Goal: Information Seeking & Learning: Learn about a topic

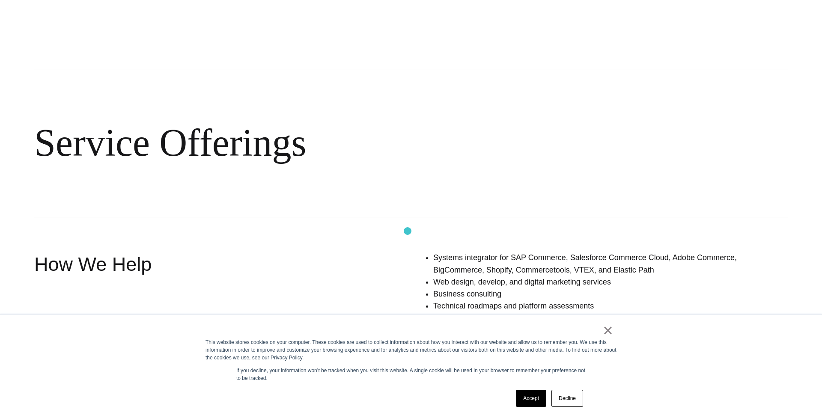
scroll to position [375, 0]
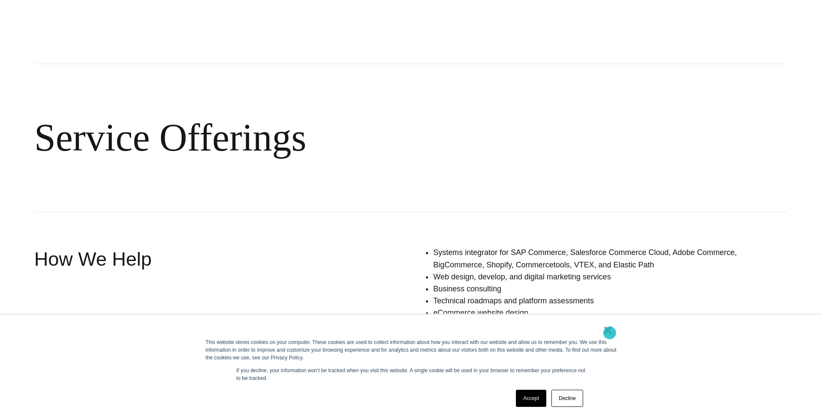
click at [609, 333] on link "×" at bounding box center [607, 330] width 10 height 8
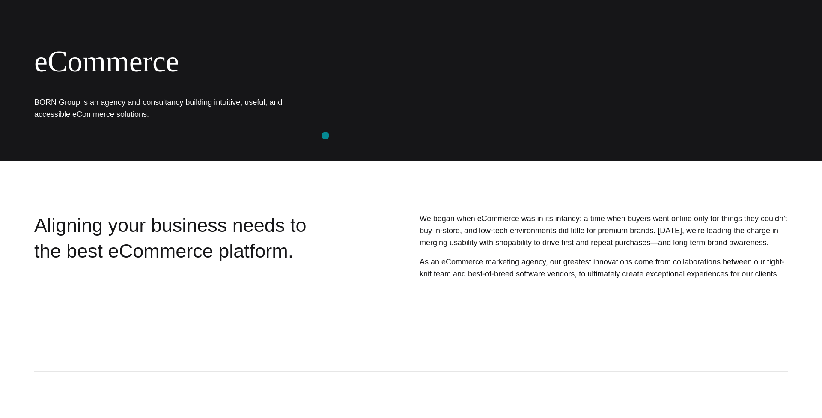
scroll to position [0, 0]
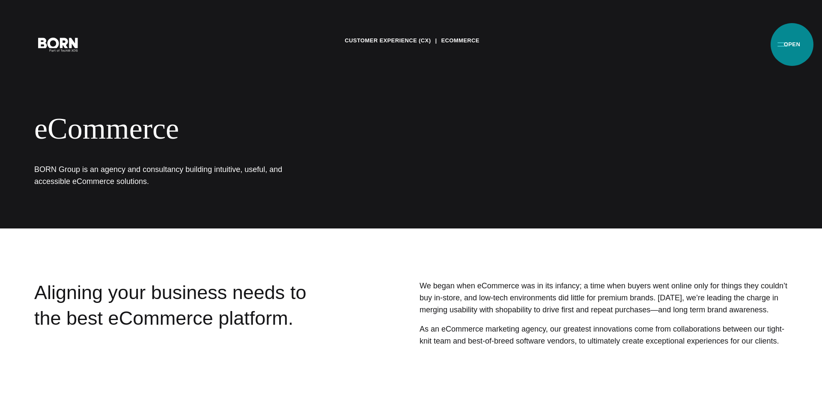
click at [792, 45] on button "Primary Menu" at bounding box center [782, 44] width 21 height 18
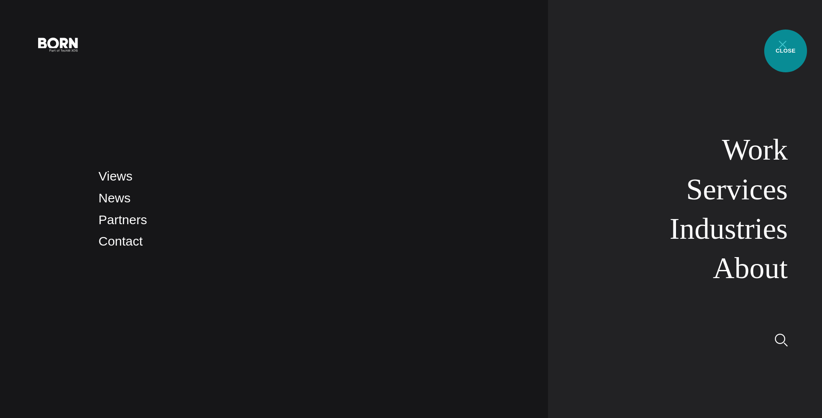
click at [785, 51] on button "Primary Menu" at bounding box center [782, 44] width 21 height 18
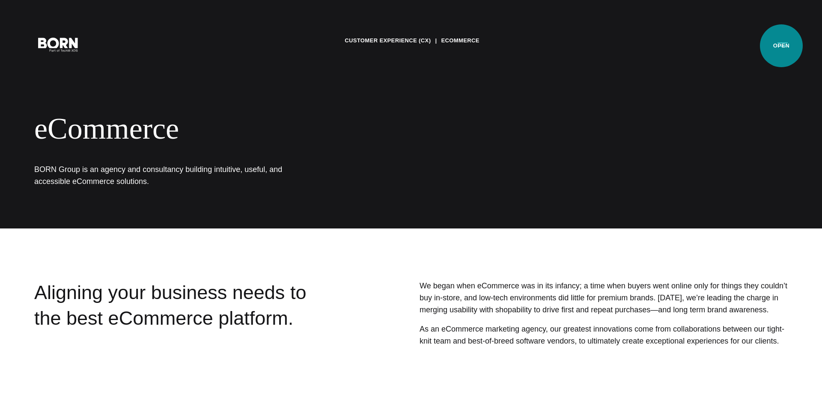
click at [781, 46] on button "Primary Menu" at bounding box center [782, 44] width 21 height 18
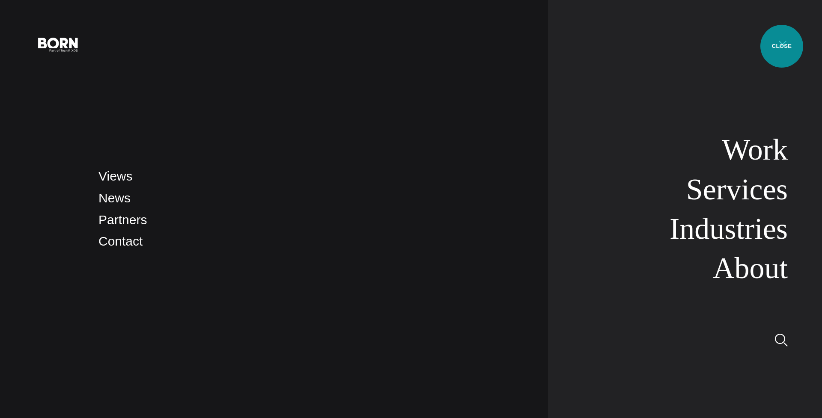
click at [781, 46] on button "Primary Menu" at bounding box center [782, 44] width 21 height 18
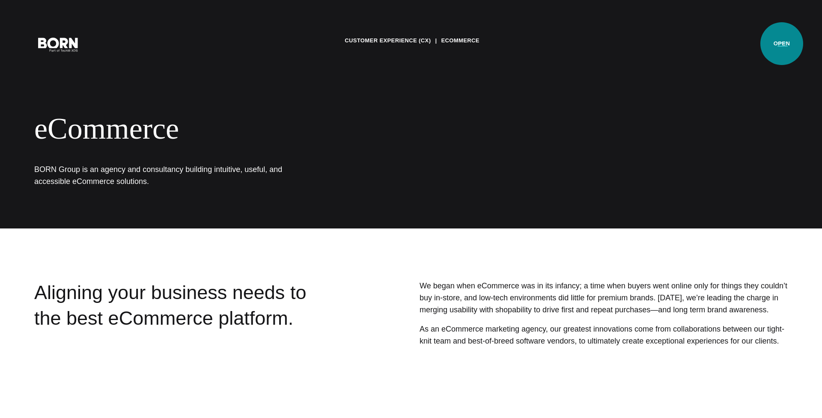
click at [781, 44] on button "Primary Menu" at bounding box center [782, 44] width 21 height 18
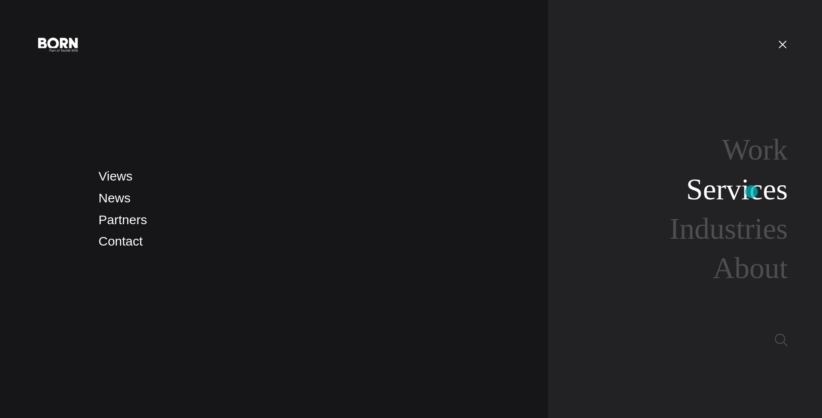
click at [751, 192] on link "Services" at bounding box center [736, 189] width 101 height 33
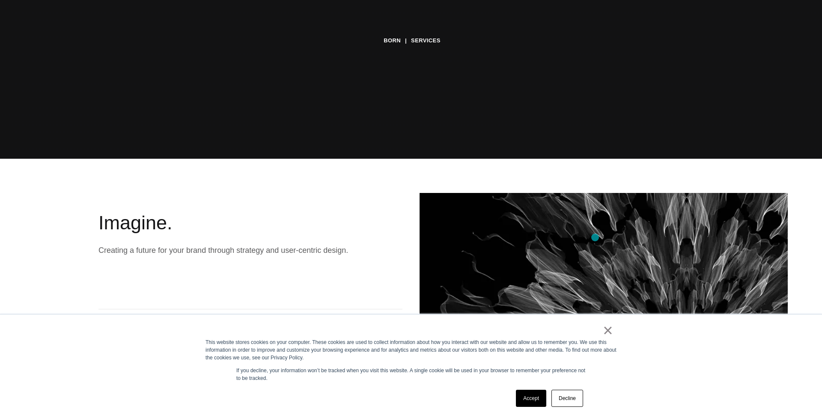
scroll to position [270, 0]
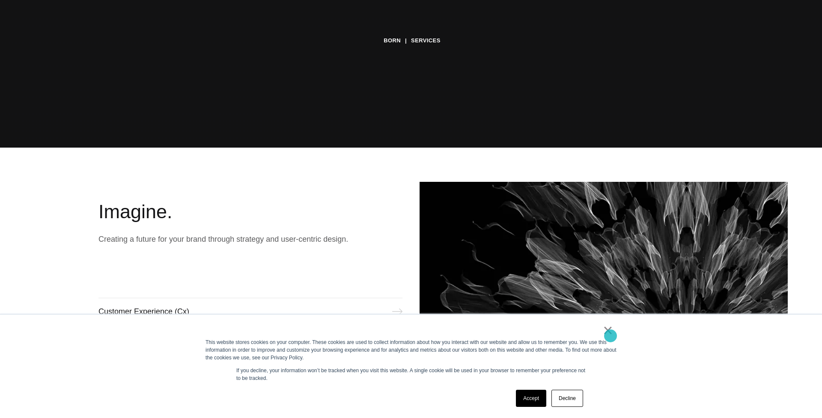
click at [610, 334] on link "×" at bounding box center [607, 330] width 10 height 8
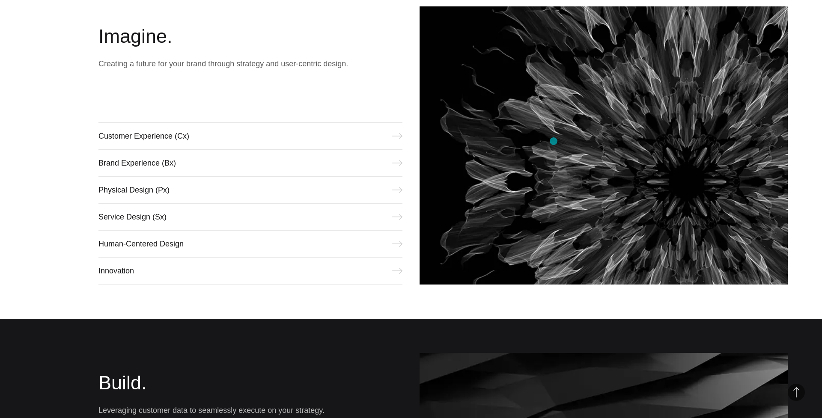
scroll to position [0, 0]
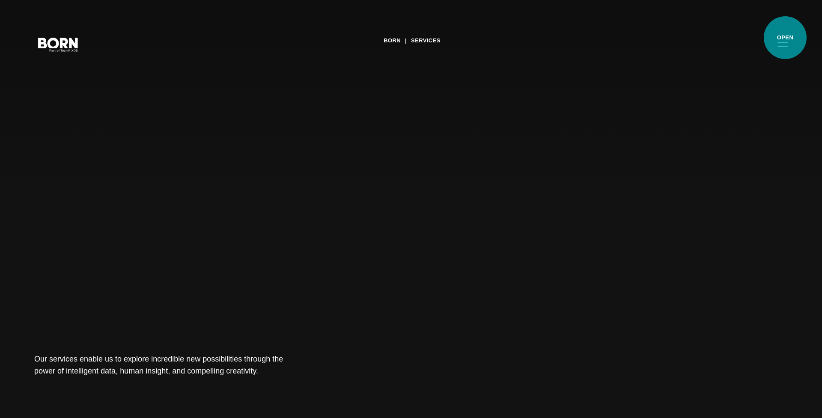
click at [785, 38] on button "Primary Menu" at bounding box center [782, 44] width 21 height 18
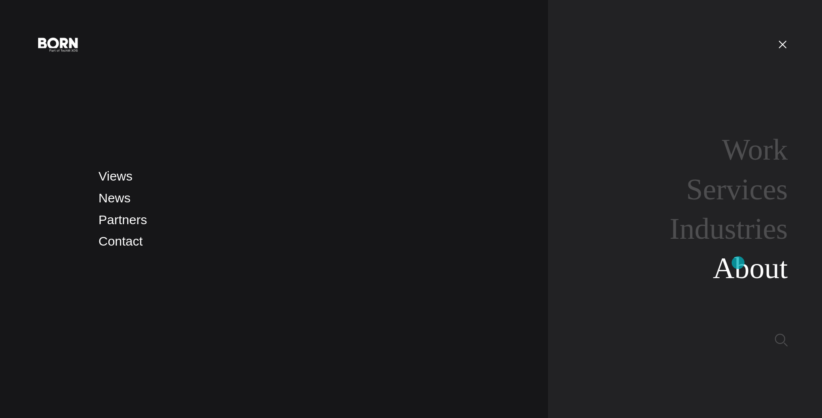
click at [738, 263] on link "About" at bounding box center [749, 268] width 75 height 33
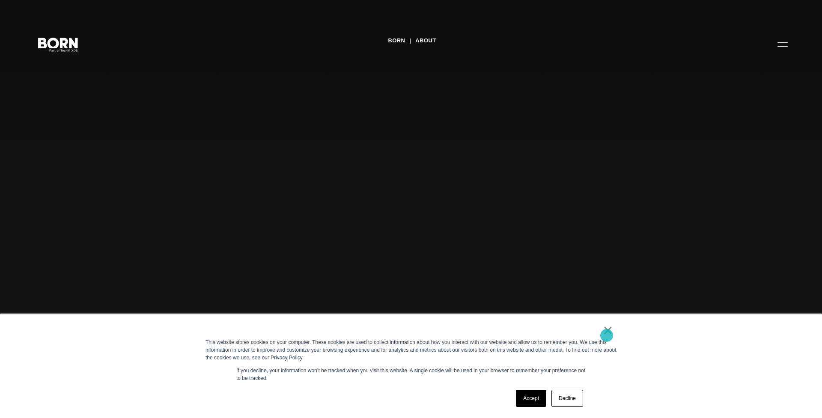
click at [606, 334] on link "×" at bounding box center [607, 330] width 10 height 8
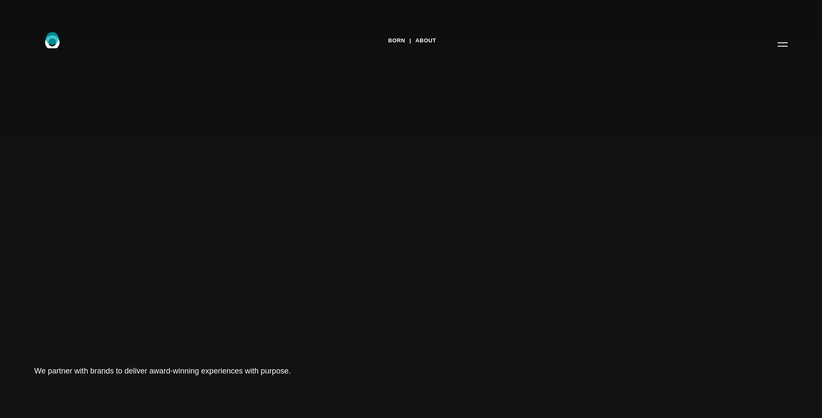
click at [53, 38] on icon at bounding box center [52, 41] width 15 height 13
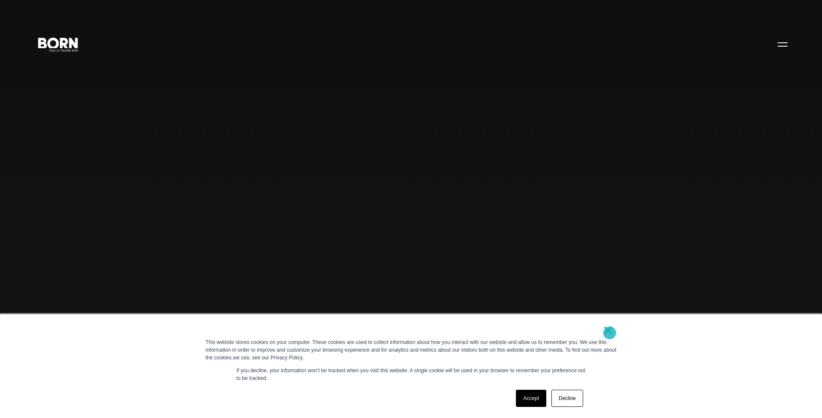
click at [608, 332] on link "×" at bounding box center [607, 330] width 10 height 8
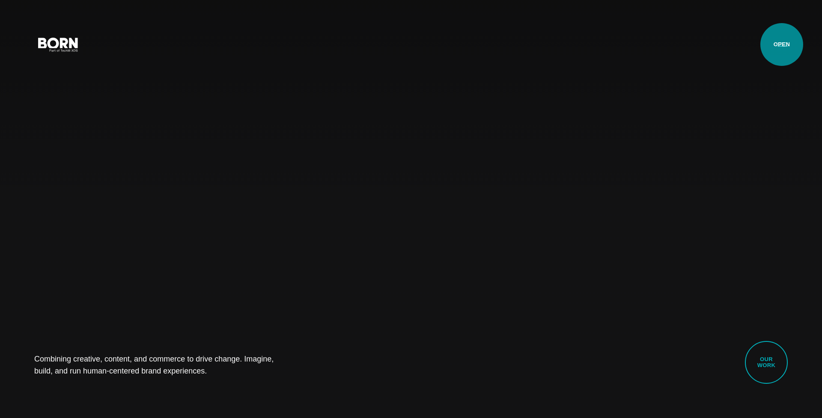
click at [781, 45] on button "Primary Menu" at bounding box center [782, 44] width 21 height 18
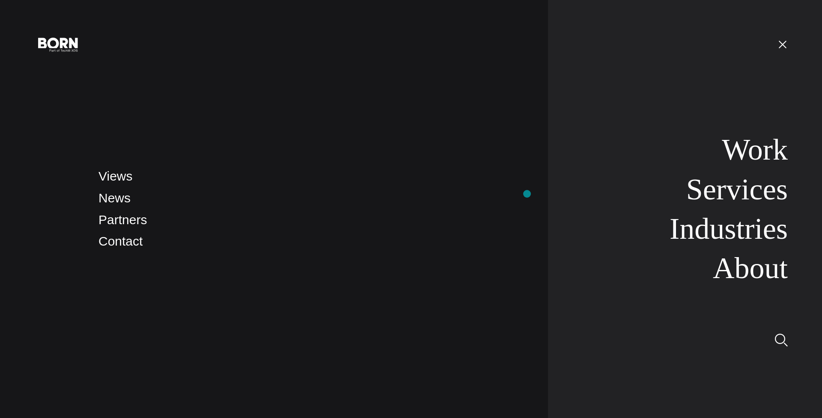
click at [527, 194] on li "News" at bounding box center [314, 198] width 432 height 20
click at [783, 39] on button "Primary Menu" at bounding box center [782, 44] width 21 height 18
